Goal: Information Seeking & Learning: Learn about a topic

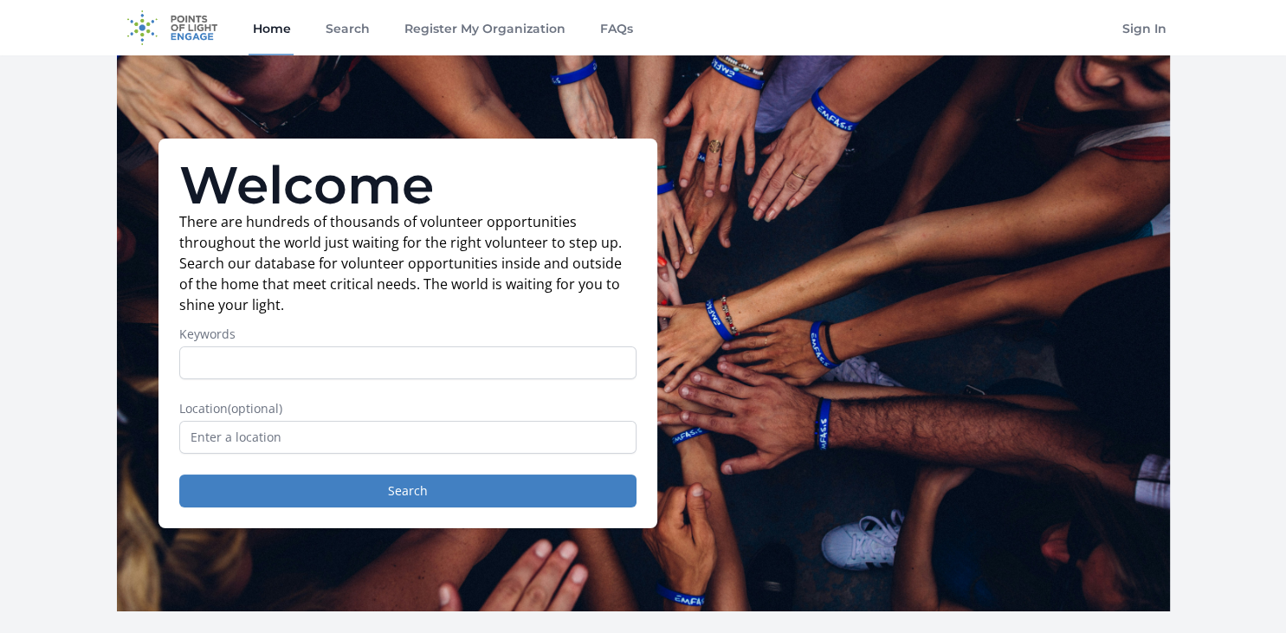
click at [185, 358] on input "Keywords" at bounding box center [407, 362] width 457 height 33
type input "Financial Literacy"
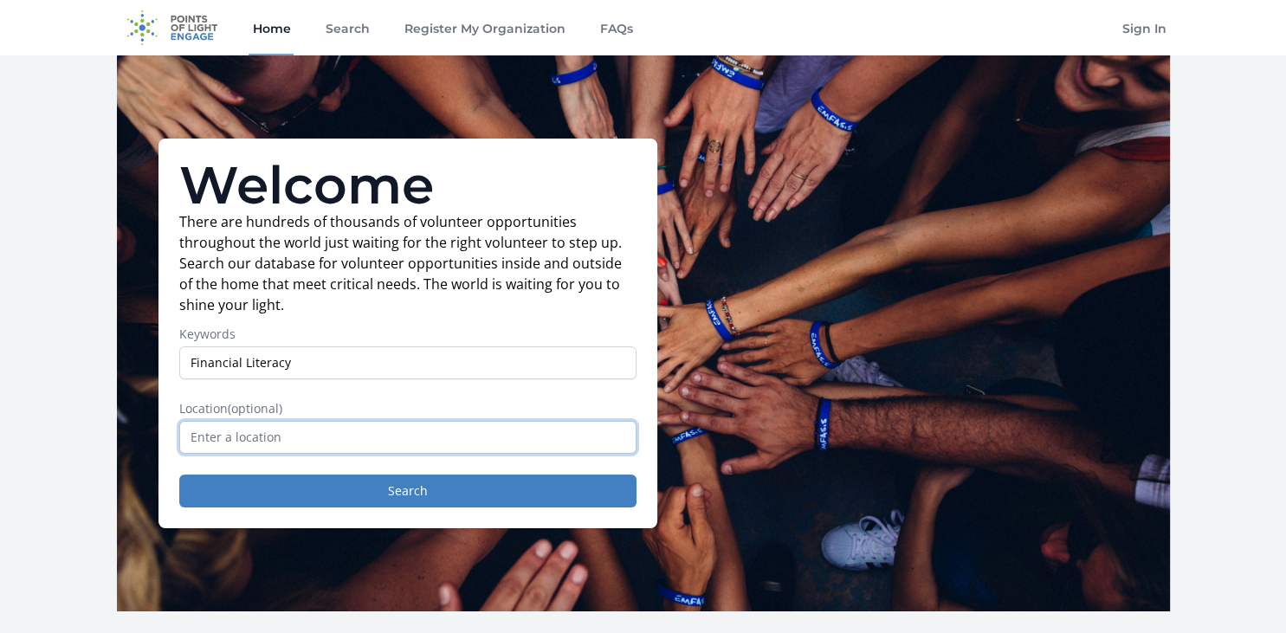
click at [217, 436] on input "text" at bounding box center [407, 437] width 457 height 33
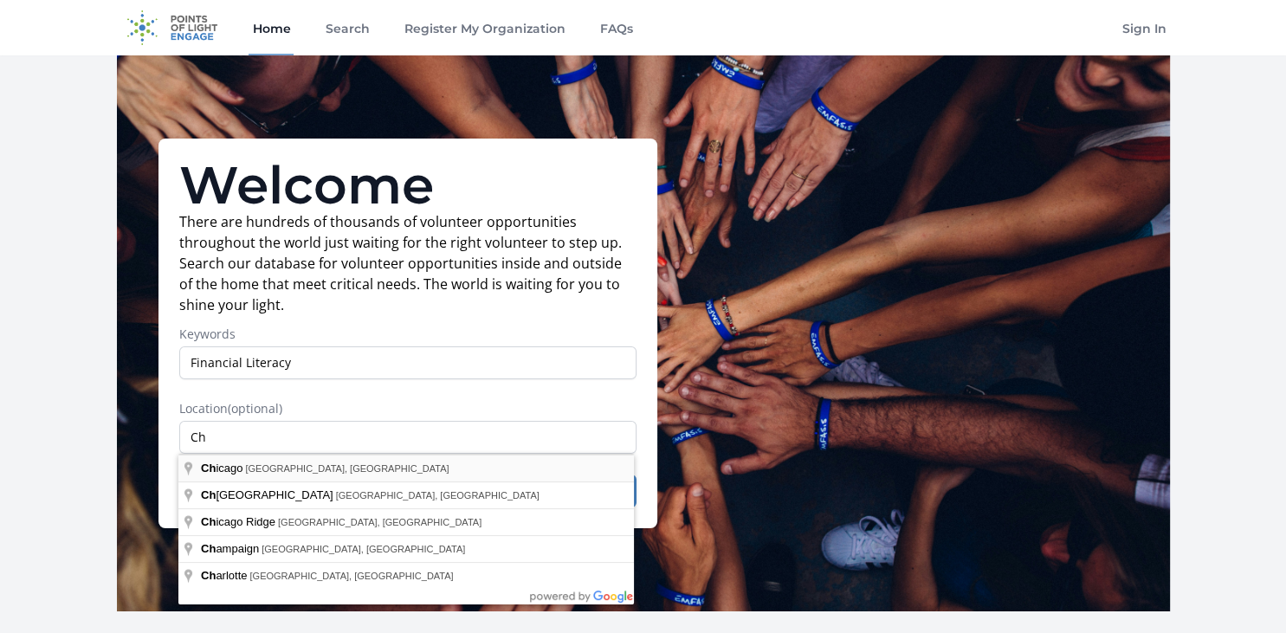
type input "[GEOGRAPHIC_DATA], [GEOGRAPHIC_DATA], [GEOGRAPHIC_DATA]"
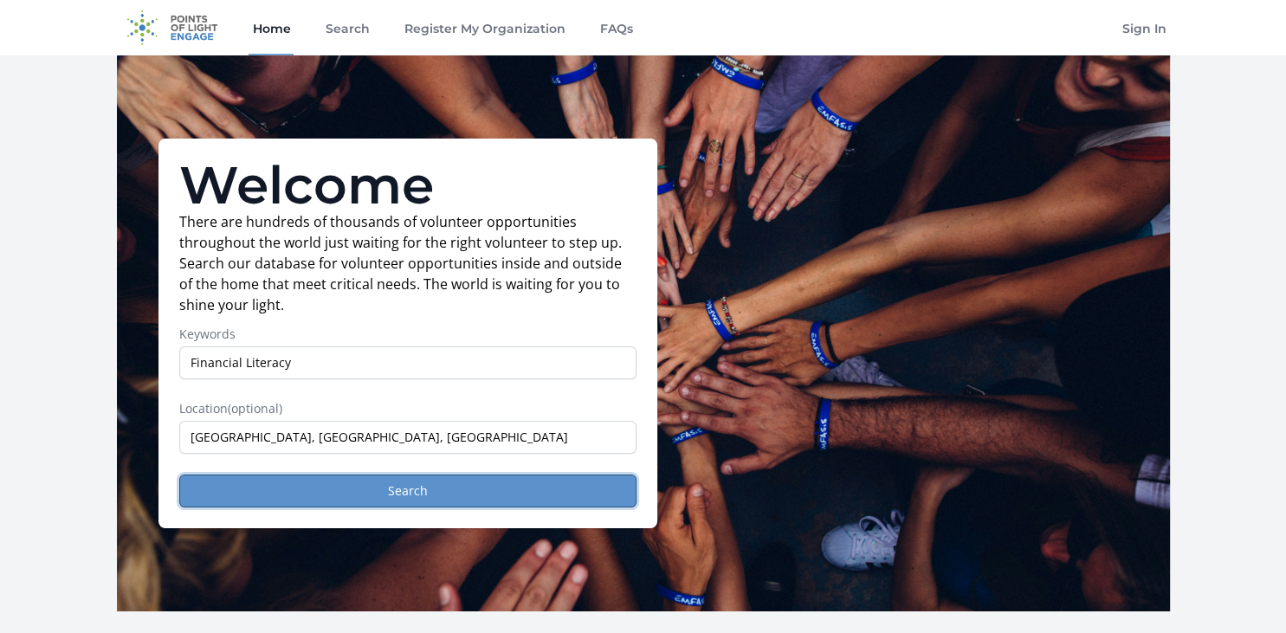
click at [415, 486] on button "Search" at bounding box center [407, 490] width 457 height 33
